Goal: Task Accomplishment & Management: Use online tool/utility

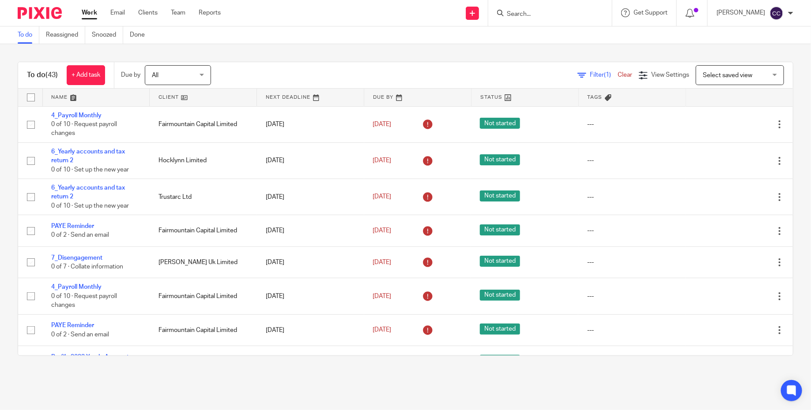
scroll to position [250, 0]
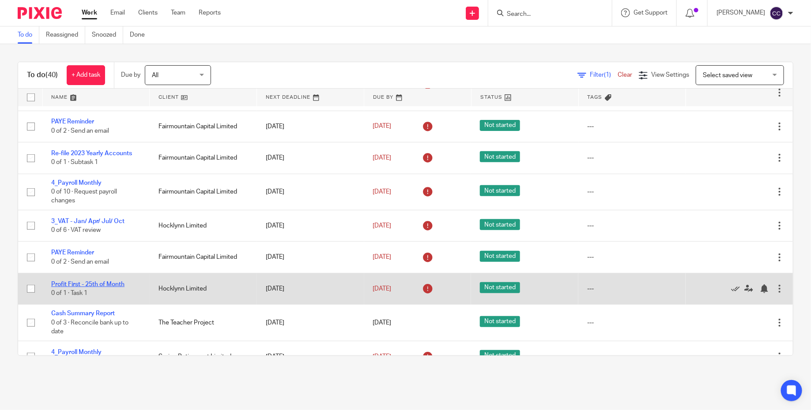
scroll to position [212, 0]
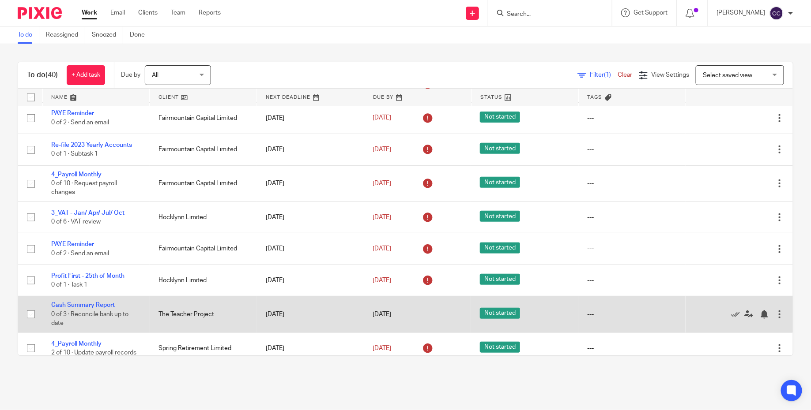
click at [781, 319] on div at bounding box center [779, 314] width 9 height 9
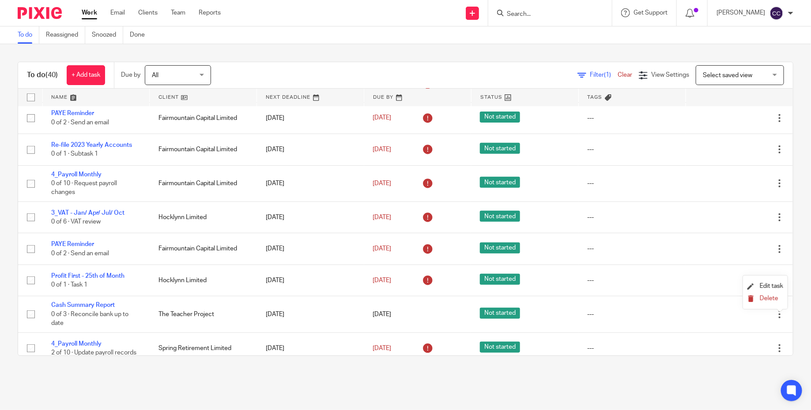
click at [770, 302] on span "Delete" at bounding box center [769, 299] width 19 height 6
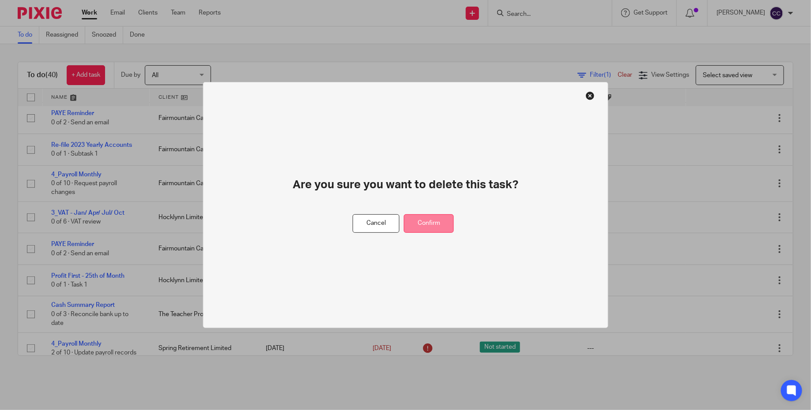
click at [425, 223] on button "Confirm" at bounding box center [429, 224] width 50 height 19
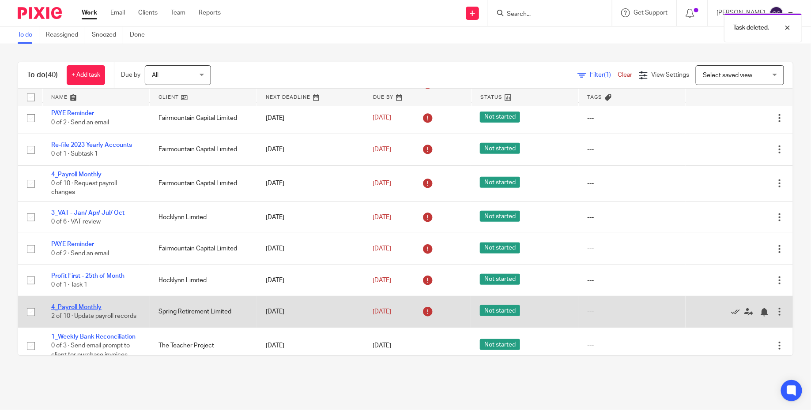
click at [98, 309] on link "4_Payroll Monthly" at bounding box center [76, 308] width 50 height 6
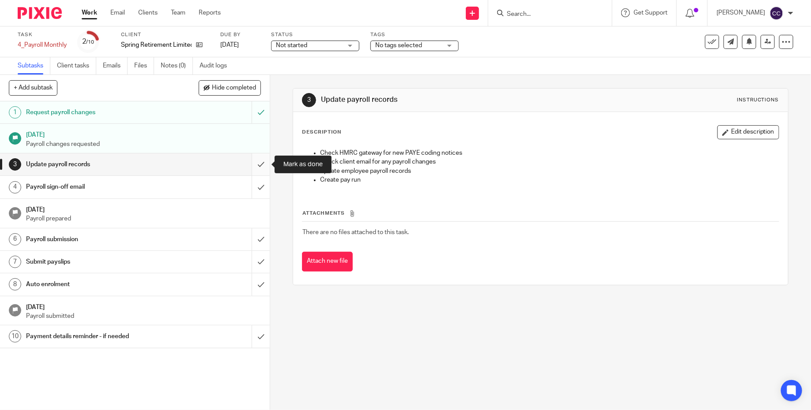
click at [264, 162] on input "submit" at bounding box center [135, 165] width 270 height 22
click at [215, 186] on div "Payroll sign-off email" at bounding box center [134, 187] width 217 height 13
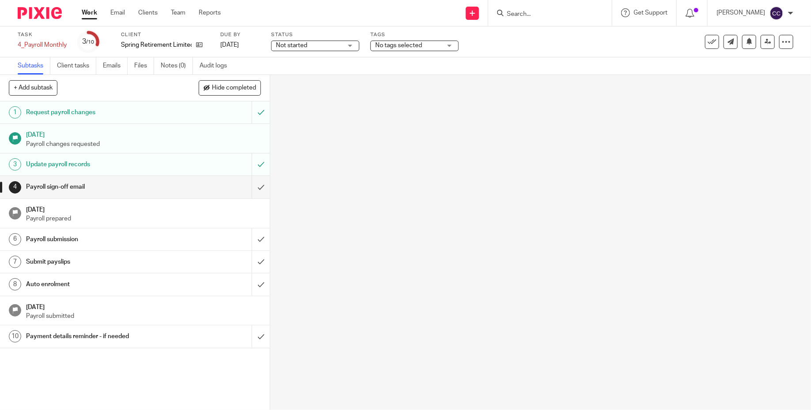
click at [215, 186] on div "Payroll sign-off email" at bounding box center [134, 187] width 217 height 13
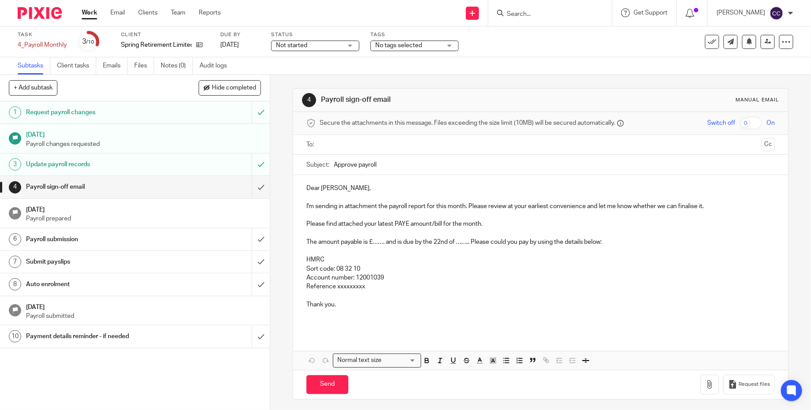
click at [423, 158] on input "Approve payroll" at bounding box center [554, 165] width 441 height 20
paste input "_Spring Retirement Limited Jul 2025"
click at [462, 163] on input "Approve payroll_Spring Retirement Limited Jul 2025" at bounding box center [554, 165] width 441 height 20
type input "Approve payroll_Spring Retirement Limited Aug 2025"
click at [539, 206] on p "I'm sending in attachment the payroll report for this month. Please review at y…" at bounding box center [540, 206] width 468 height 9
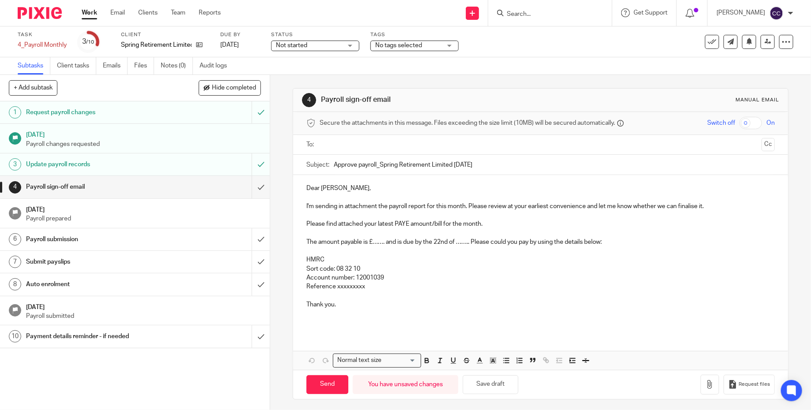
click at [385, 242] on p "The amount payable is £……. and is due by the 22nd of …….. Please could you pay …" at bounding box center [540, 242] width 468 height 9
click at [483, 243] on p "The amount payable is £2,398.06 and is due by the 22nd of …….. Please could you…" at bounding box center [540, 242] width 468 height 9
click at [371, 288] on p "Reference xxxxxxxxx" at bounding box center [540, 286] width 468 height 9
click at [451, 148] on input "text" at bounding box center [540, 145] width 435 height 10
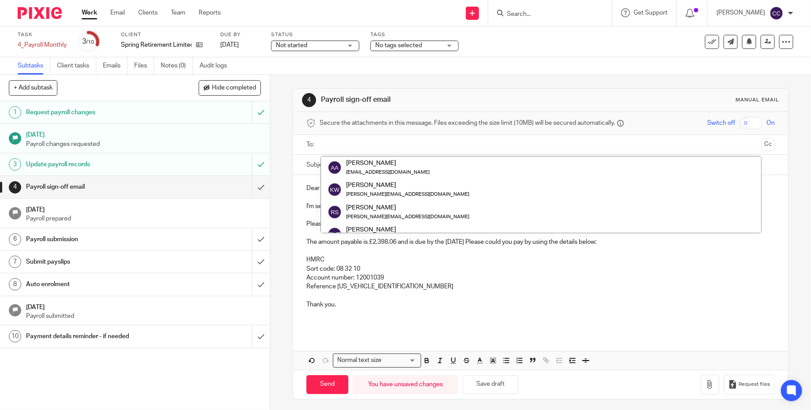
click at [451, 148] on input "text" at bounding box center [540, 145] width 435 height 10
click at [487, 95] on h1 "Payroll sign-off email" at bounding box center [440, 99] width 238 height 9
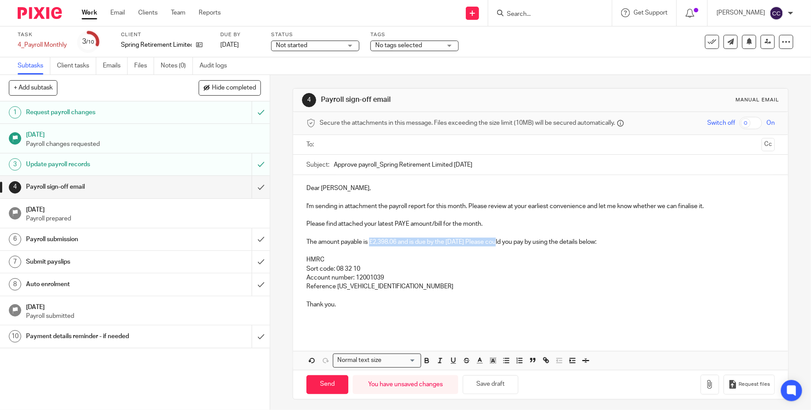
drag, startPoint x: 502, startPoint y: 242, endPoint x: 371, endPoint y: 245, distance: 131.1
click at [371, 245] on p "The amount payable is £2,398.06 and is due by the 22nd of September Please coul…" at bounding box center [540, 242] width 468 height 9
click at [395, 258] on p "HMRC" at bounding box center [540, 260] width 468 height 9
click at [425, 150] on input "text" at bounding box center [540, 145] width 435 height 10
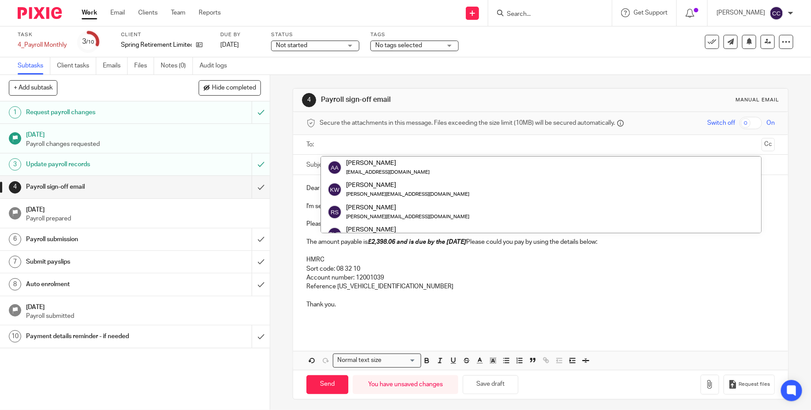
click at [425, 150] on input "text" at bounding box center [540, 145] width 435 height 10
click at [454, 104] on h1 "Payroll sign-off email" at bounding box center [440, 99] width 238 height 9
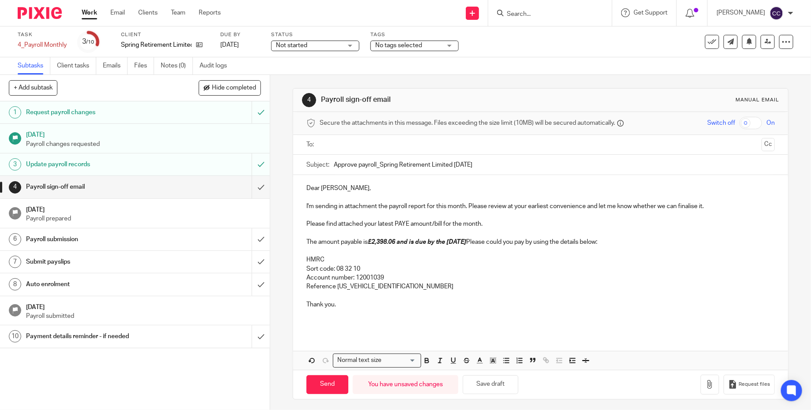
click at [422, 143] on input "text" at bounding box center [540, 145] width 435 height 10
type input "rich"
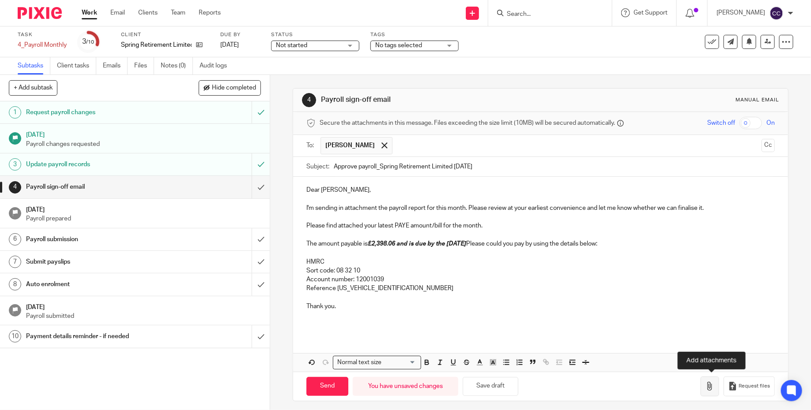
click at [704, 382] on button "button" at bounding box center [709, 387] width 19 height 20
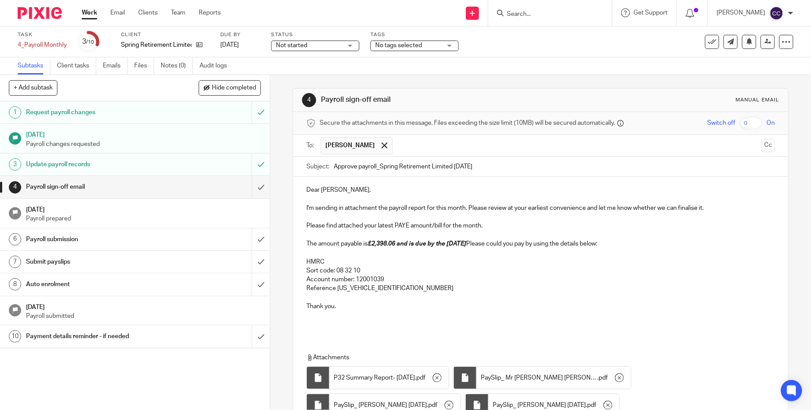
scroll to position [78, 0]
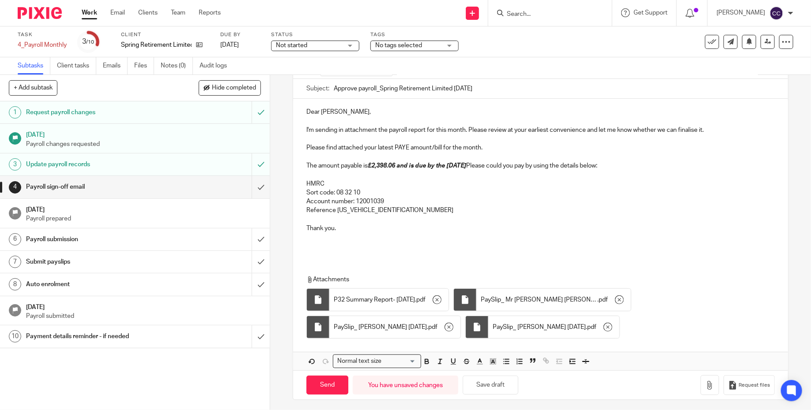
click at [463, 158] on p at bounding box center [540, 157] width 468 height 9
click at [508, 162] on p "The amount payable is £2,398.06 and is due by the 22nd of September Please coul…" at bounding box center [540, 166] width 468 height 9
click at [330, 385] on input "Send" at bounding box center [327, 385] width 42 height 19
type input "Sent"
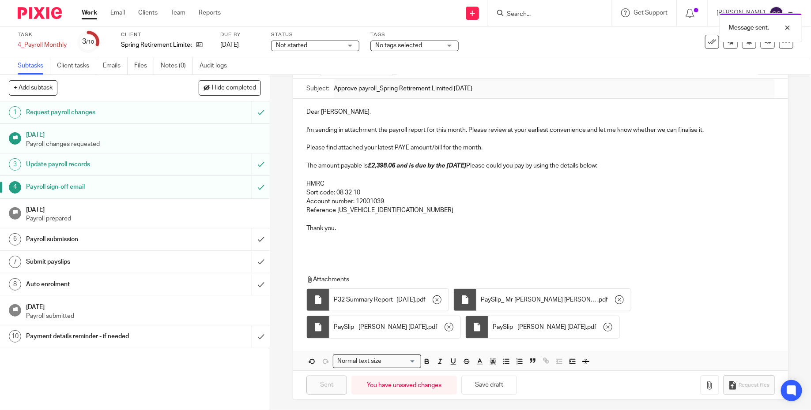
click at [49, 21] on div at bounding box center [36, 13] width 73 height 26
click at [49, 14] on img at bounding box center [40, 13] width 44 height 12
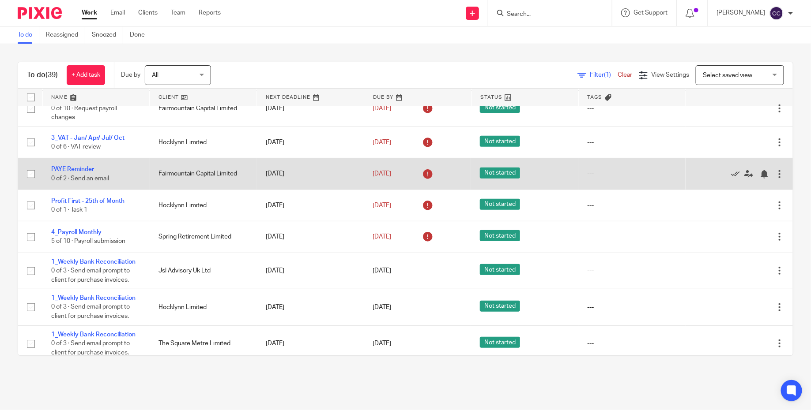
scroll to position [288, 0]
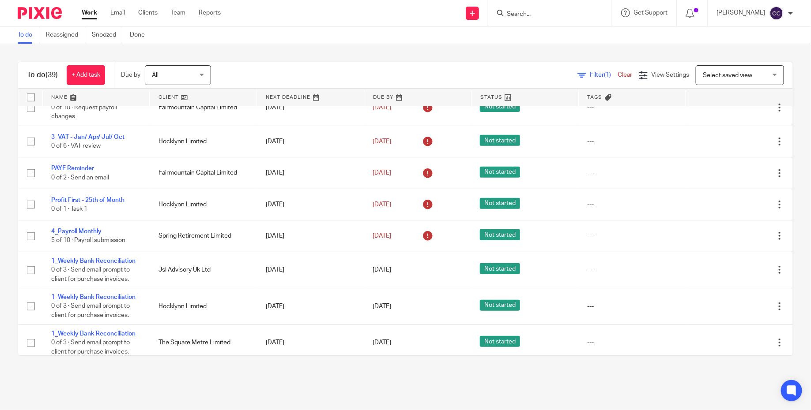
click at [523, 23] on div at bounding box center [550, 13] width 124 height 26
click at [525, 15] on input "Search" at bounding box center [545, 15] width 79 height 8
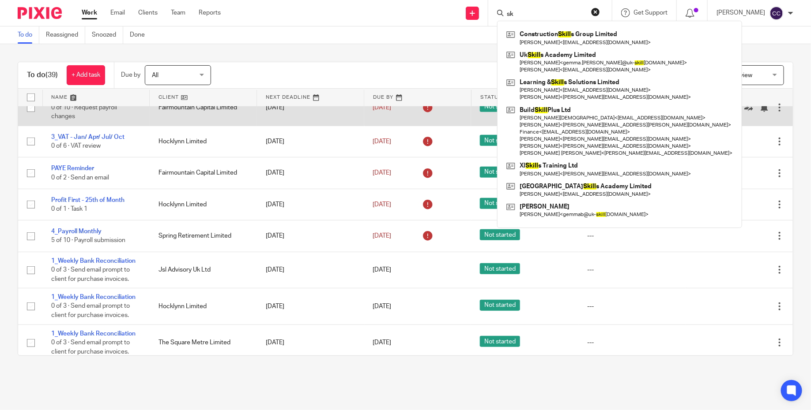
type input "s"
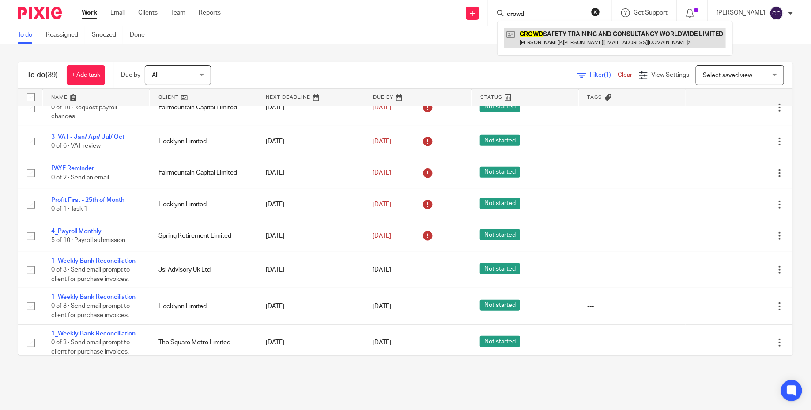
type input "crowd"
click at [608, 40] on link at bounding box center [615, 38] width 222 height 20
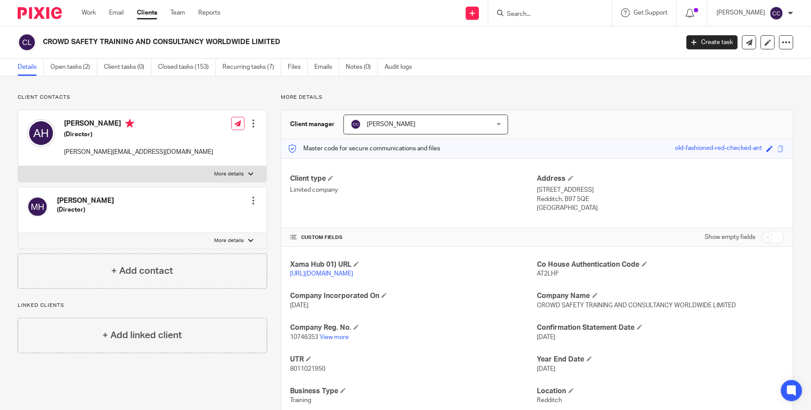
click at [56, 15] on img at bounding box center [40, 13] width 44 height 12
